Goal: Transaction & Acquisition: Purchase product/service

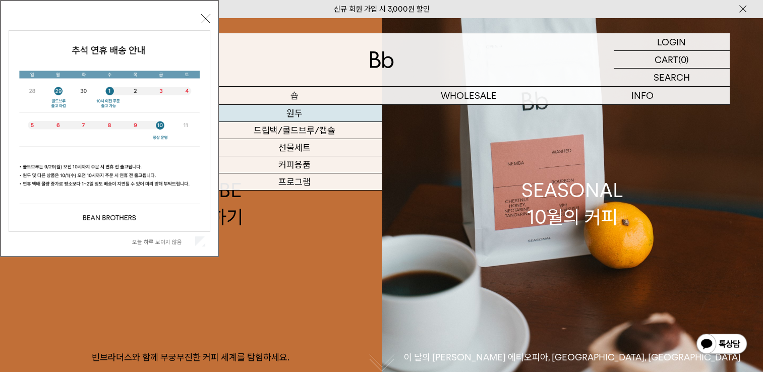
click at [295, 110] on link "원두" at bounding box center [295, 113] width 174 height 17
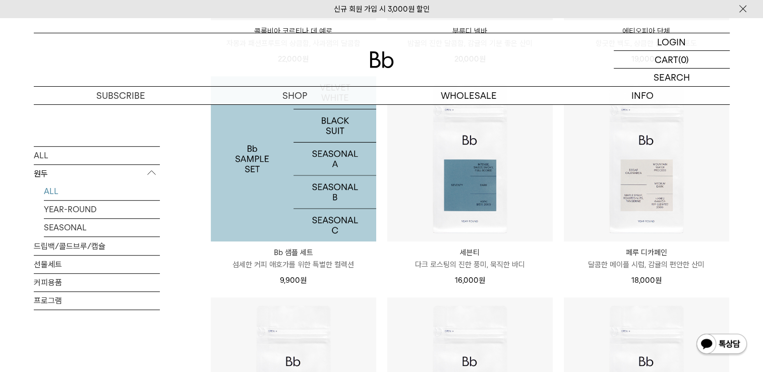
scroll to position [706, 0]
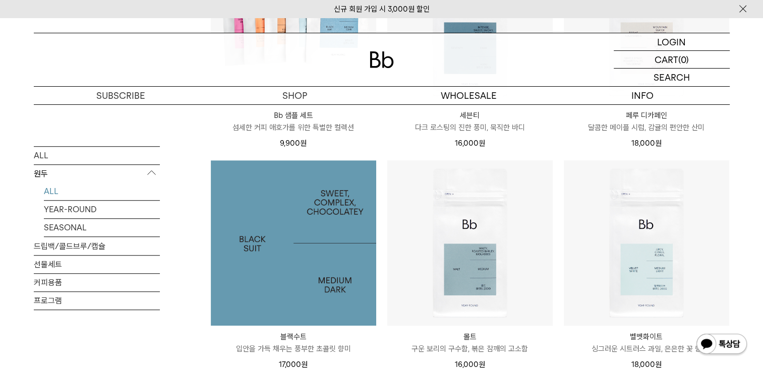
click at [281, 258] on img at bounding box center [293, 242] width 165 height 165
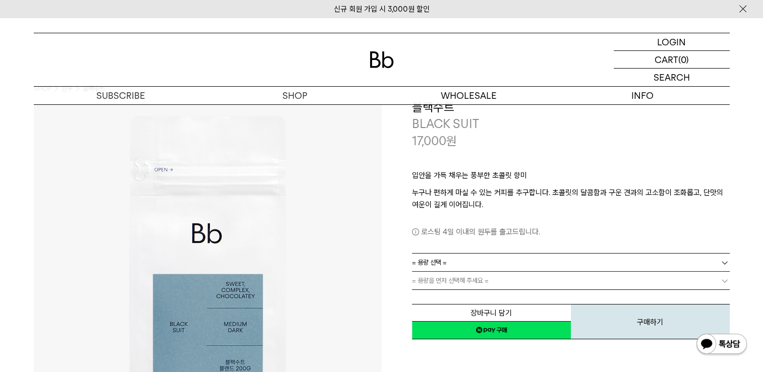
scroll to position [50, 0]
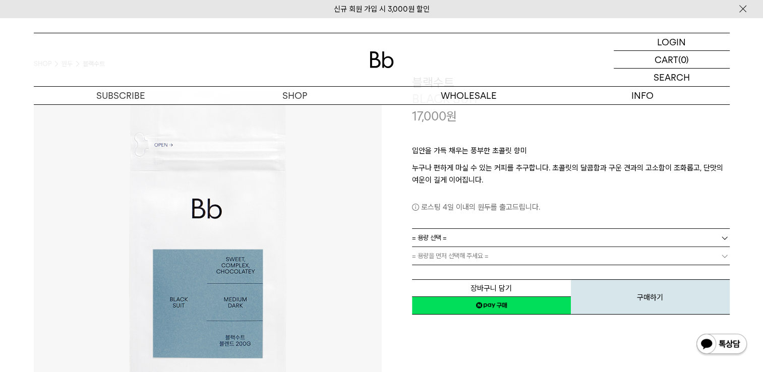
click at [476, 237] on link "= 용량 선택 =" at bounding box center [571, 238] width 318 height 18
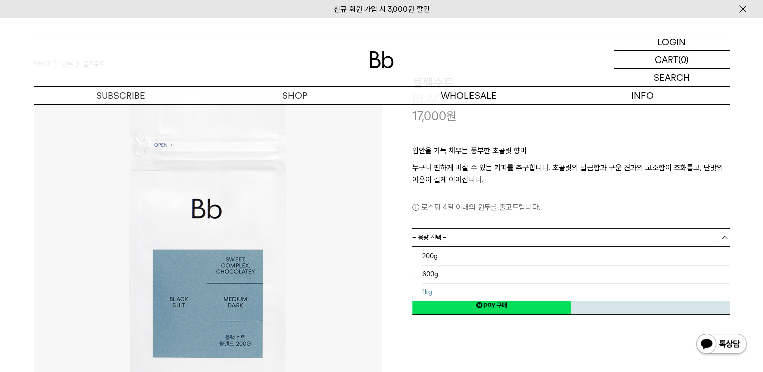
click at [429, 291] on li "1kg" at bounding box center [575, 292] width 307 height 18
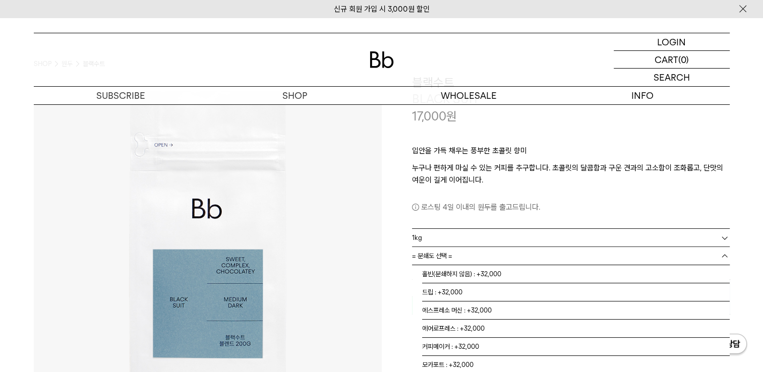
click at [477, 257] on link "= 분쇄도 선택 =" at bounding box center [571, 256] width 318 height 18
click at [473, 274] on li "홀빈(분쇄하지 않음) : +32,000" at bounding box center [575, 274] width 307 height 18
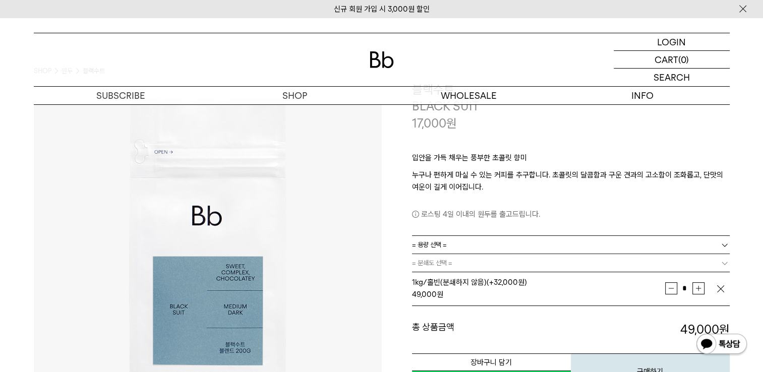
scroll to position [0, 0]
